Goal: Information Seeking & Learning: Learn about a topic

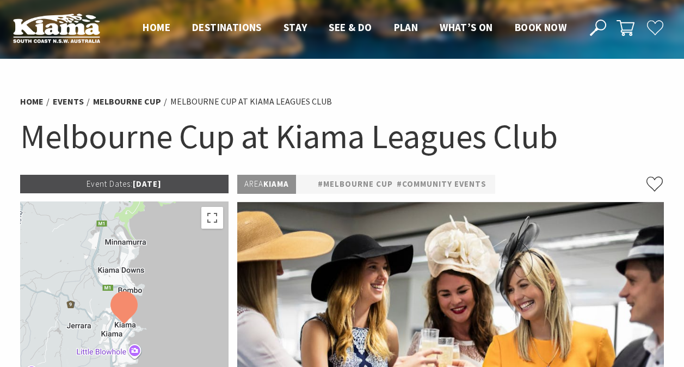
drag, startPoint x: 690, startPoint y: 362, endPoint x: 664, endPoint y: 75, distance: 288.7
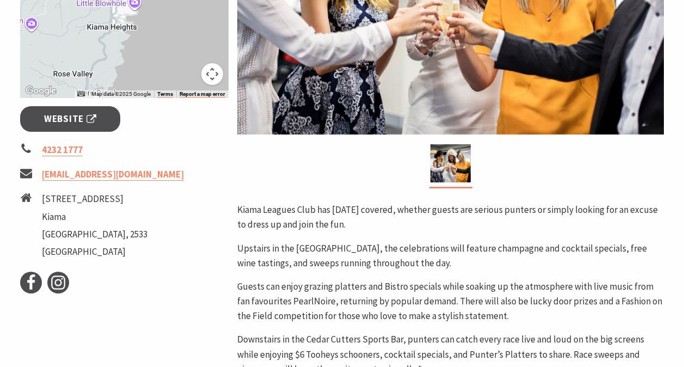
scroll to position [388, 0]
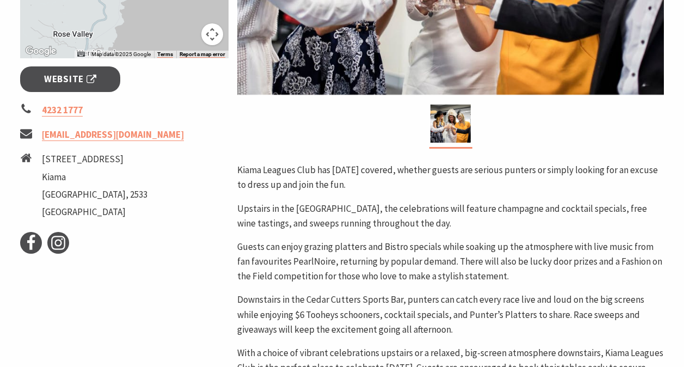
drag, startPoint x: 689, startPoint y: 361, endPoint x: 385, endPoint y: 117, distance: 389.5
click at [385, 117] on div at bounding box center [450, 127] width 427 height 44
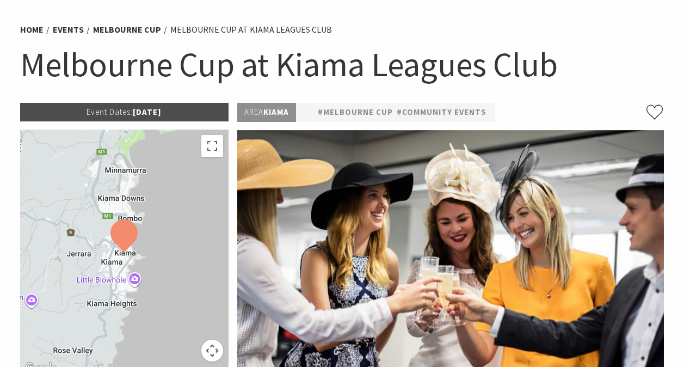
scroll to position [50, 0]
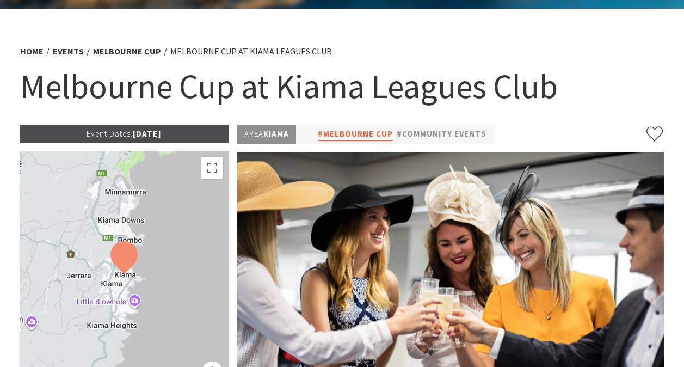
click at [366, 129] on link "#Melbourne Cup" at bounding box center [355, 134] width 75 height 14
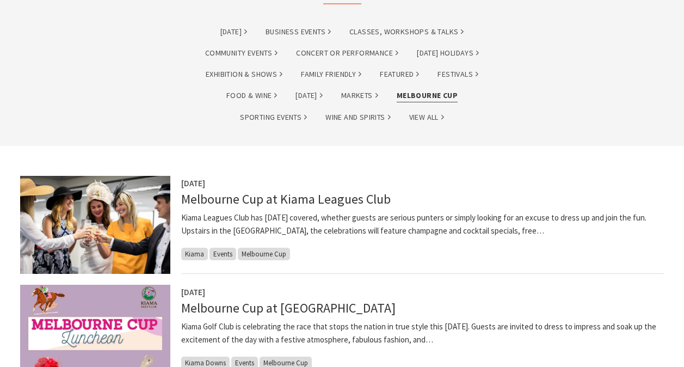
scroll to position [199, 0]
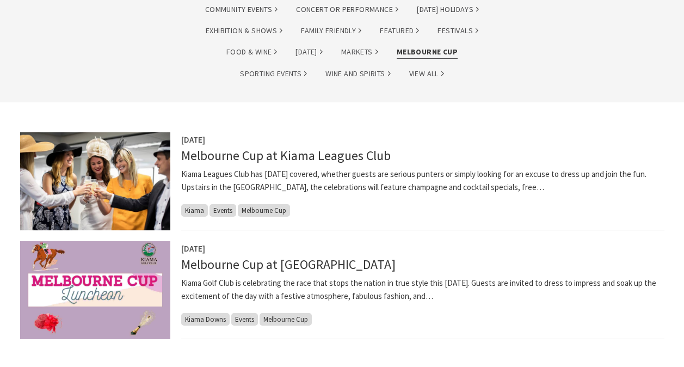
click at [145, 294] on img at bounding box center [95, 290] width 150 height 98
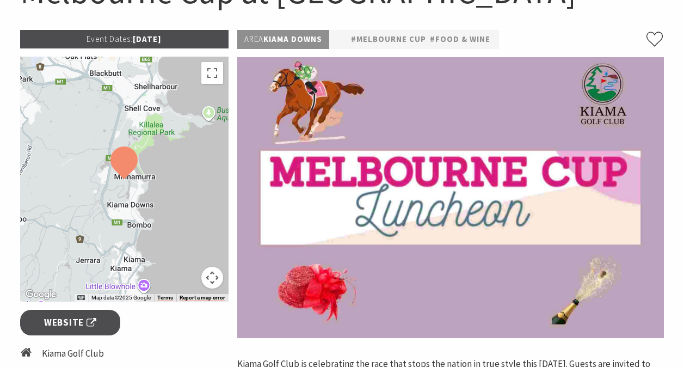
scroll to position [199, 0]
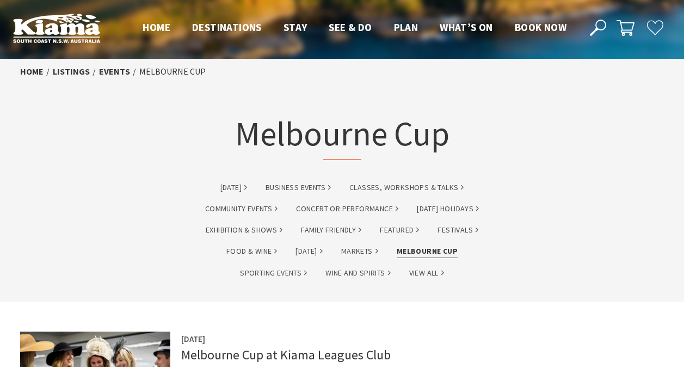
scroll to position [199, 0]
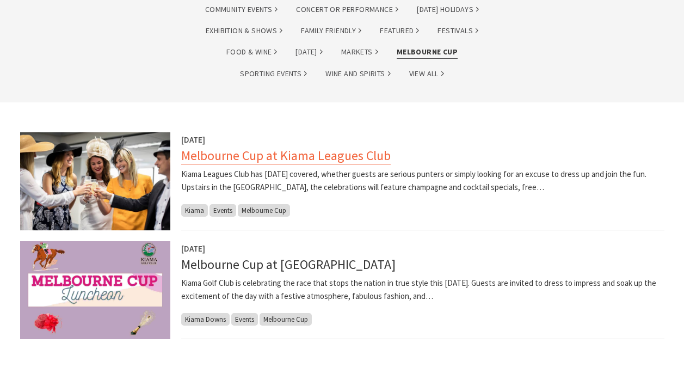
click at [289, 156] on link "Melbourne Cup at Kiama Leagues Club" at bounding box center [286, 155] width 210 height 17
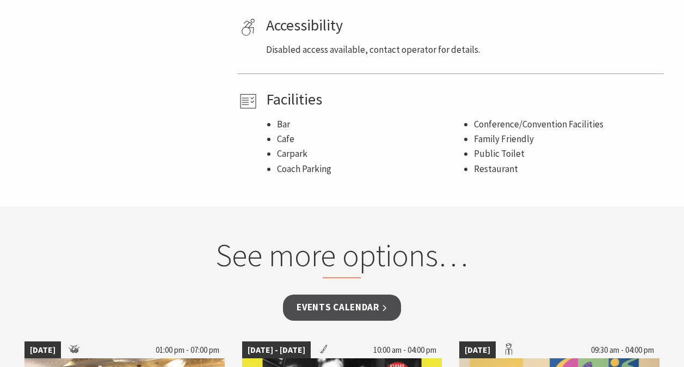
scroll to position [813, 0]
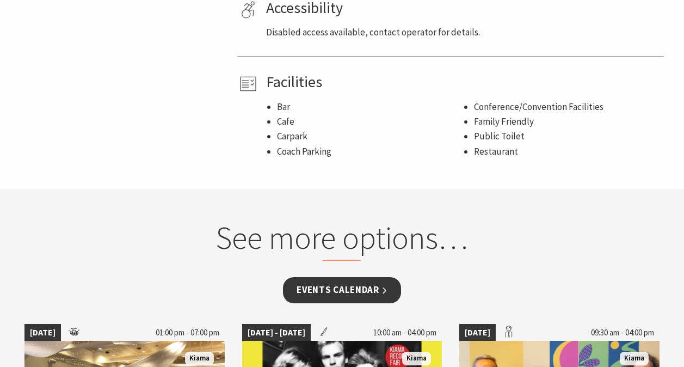
click at [351, 285] on link "Events Calendar" at bounding box center [342, 290] width 118 height 26
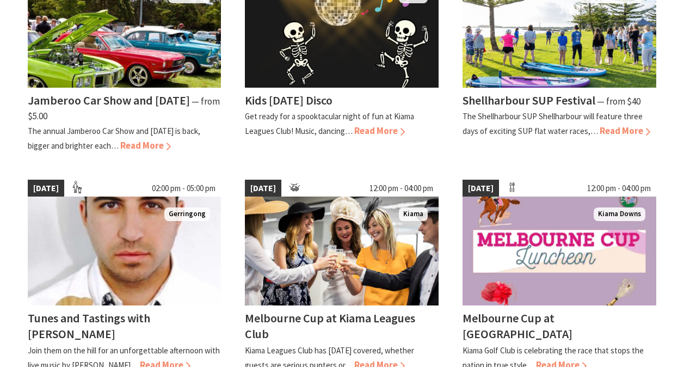
scroll to position [872, 0]
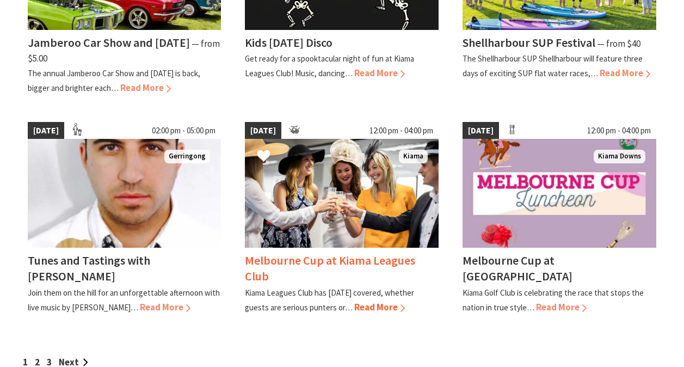
click at [403, 313] on span "Read More" at bounding box center [379, 307] width 51 height 12
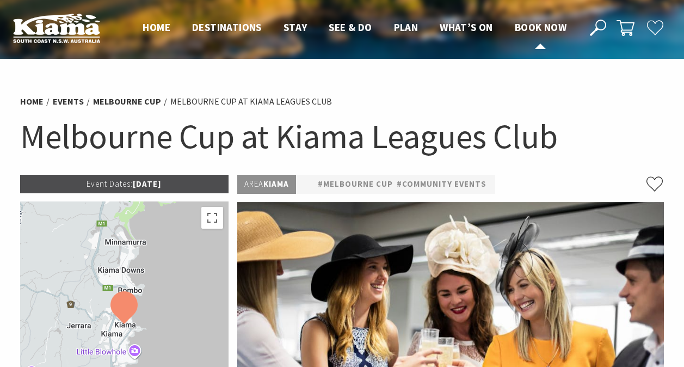
click at [545, 27] on span "Book now" at bounding box center [541, 27] width 52 height 13
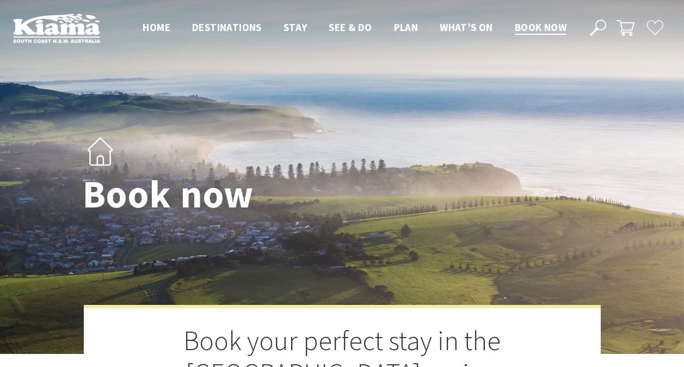
select select "3"
select select "2"
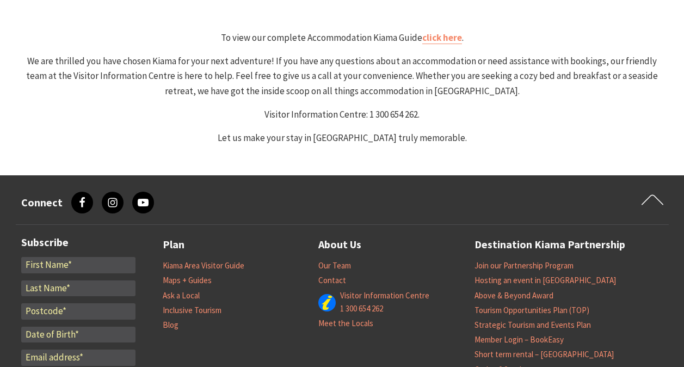
scroll to position [893, 0]
